Goal: Find specific page/section: Find specific page/section

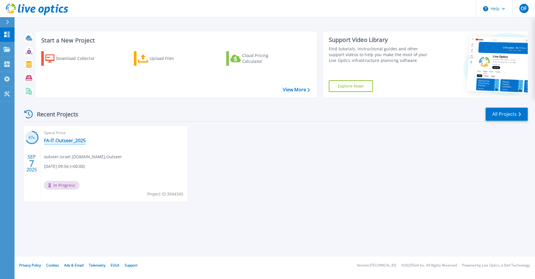
click at [67, 140] on link "FA-IT.Outseer_2025" at bounding box center [65, 140] width 42 height 6
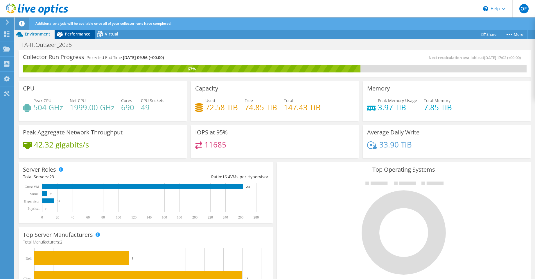
click at [69, 38] on div "Performance" at bounding box center [75, 33] width 40 height 9
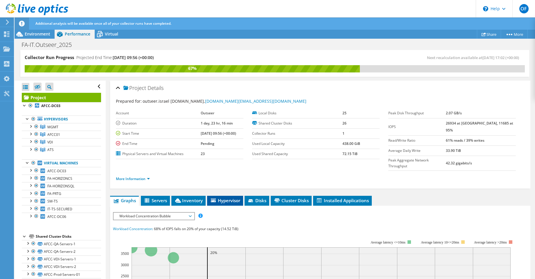
click at [234, 197] on span "Hypervisor" at bounding box center [225, 200] width 30 height 6
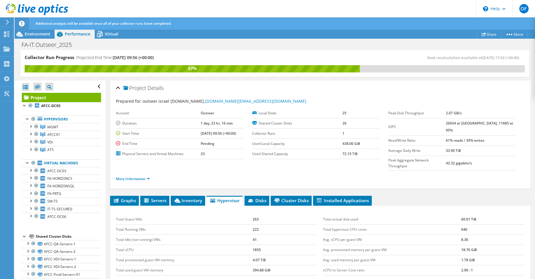
scroll to position [44, 0]
